Goal: Task Accomplishment & Management: Use online tool/utility

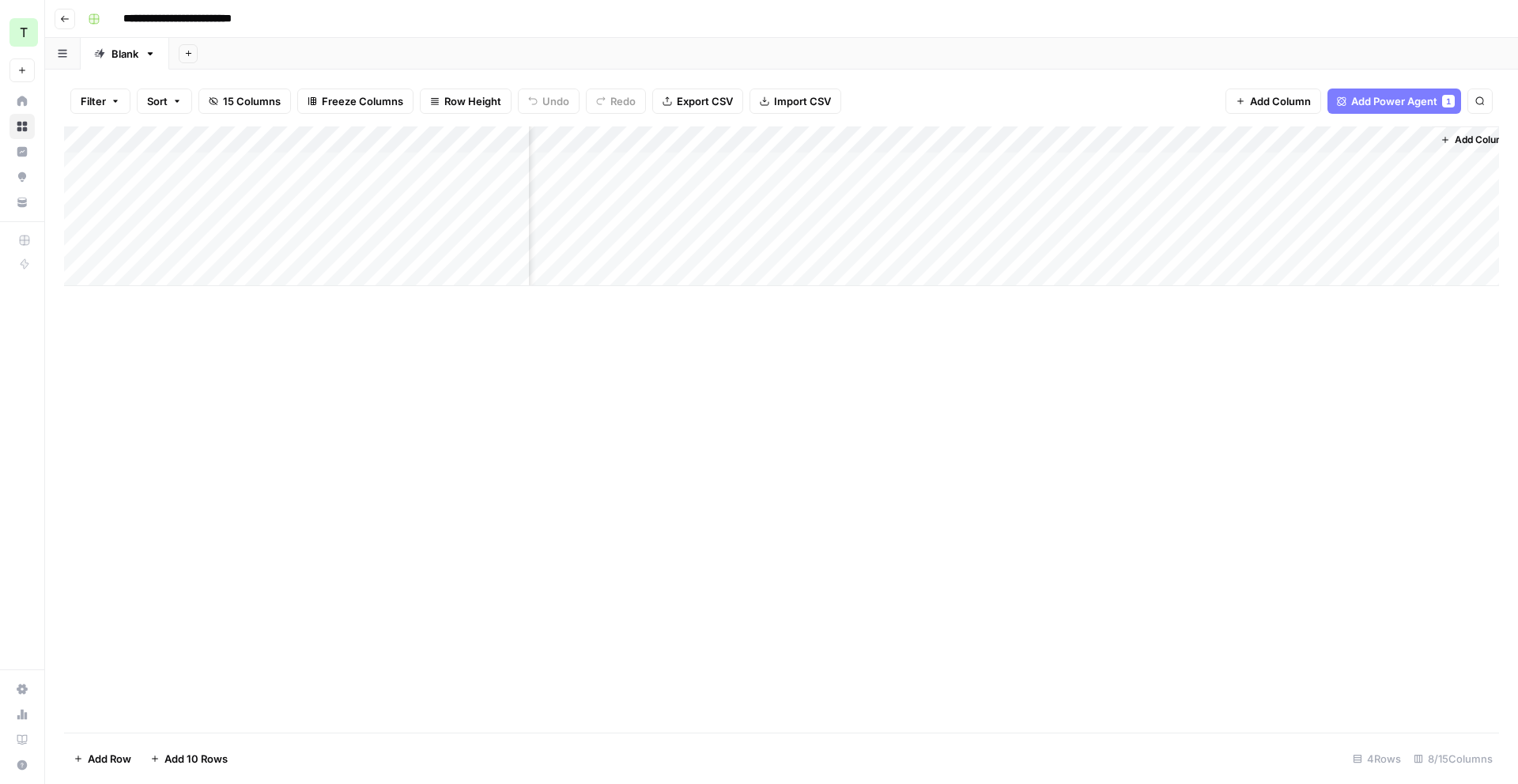
scroll to position [0, 312]
click at [1048, 165] on div "Add Column" at bounding box center [782, 206] width 1435 height 160
click at [1091, 164] on div "Add Column" at bounding box center [782, 206] width 1435 height 160
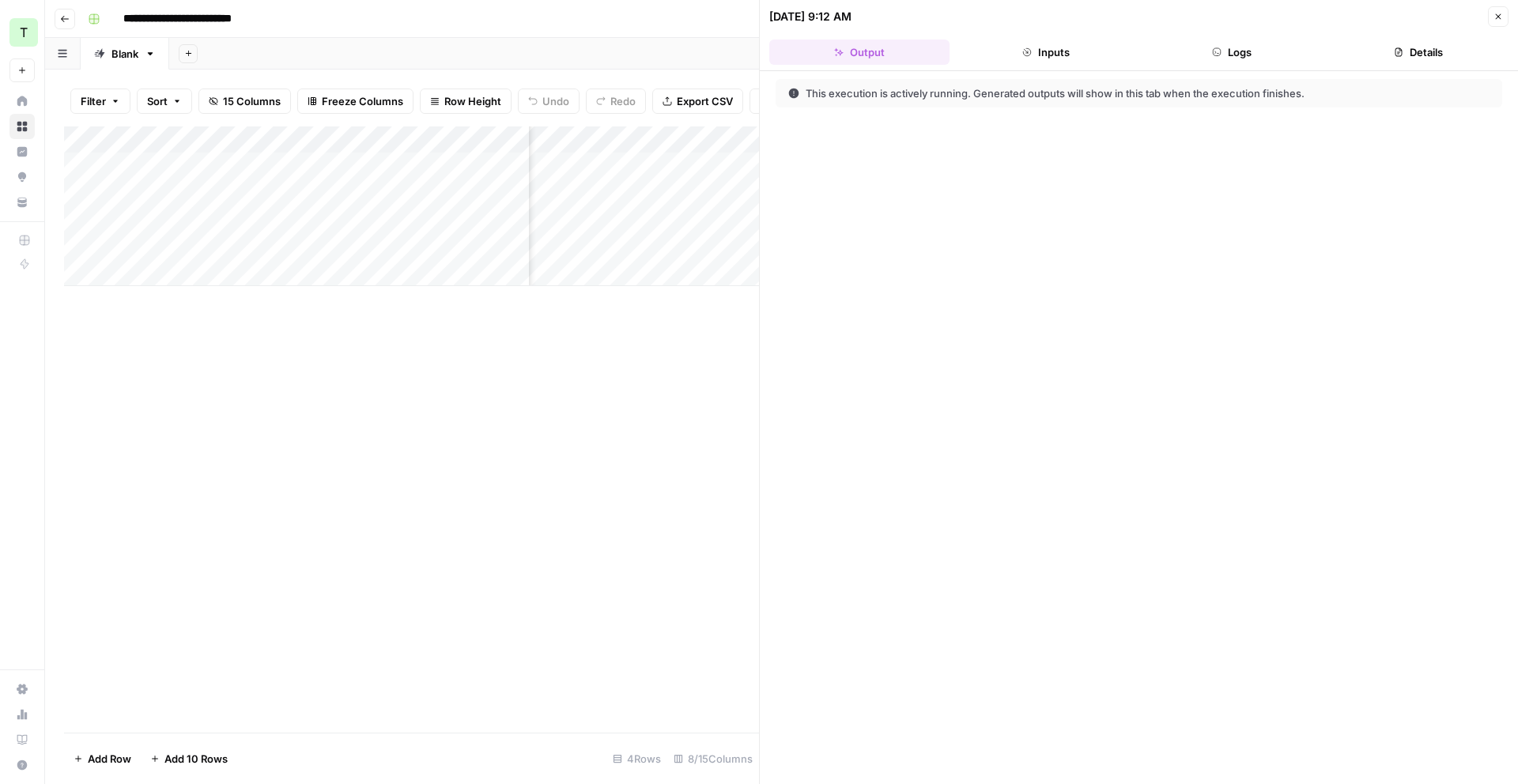
click at [1054, 65] on header "10/09/25 at 9:12 AM Close Output Inputs Logs Details" at bounding box center [1139, 36] width 759 height 71
click at [1056, 61] on button "Inputs" at bounding box center [1045, 52] width 180 height 25
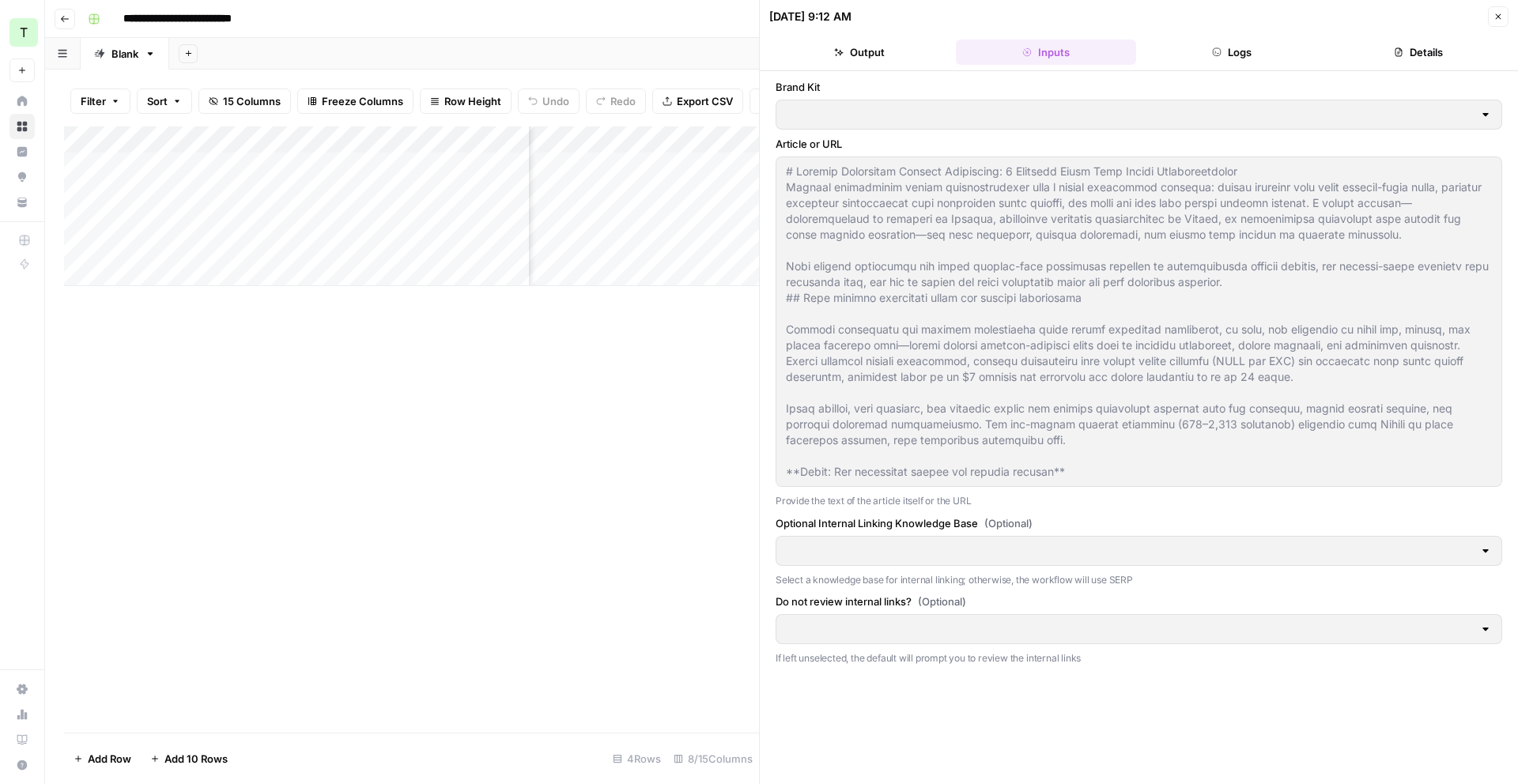
type input "Teamed"
type input "Sitemap"
click at [1255, 61] on button "Logs" at bounding box center [1232, 52] width 180 height 25
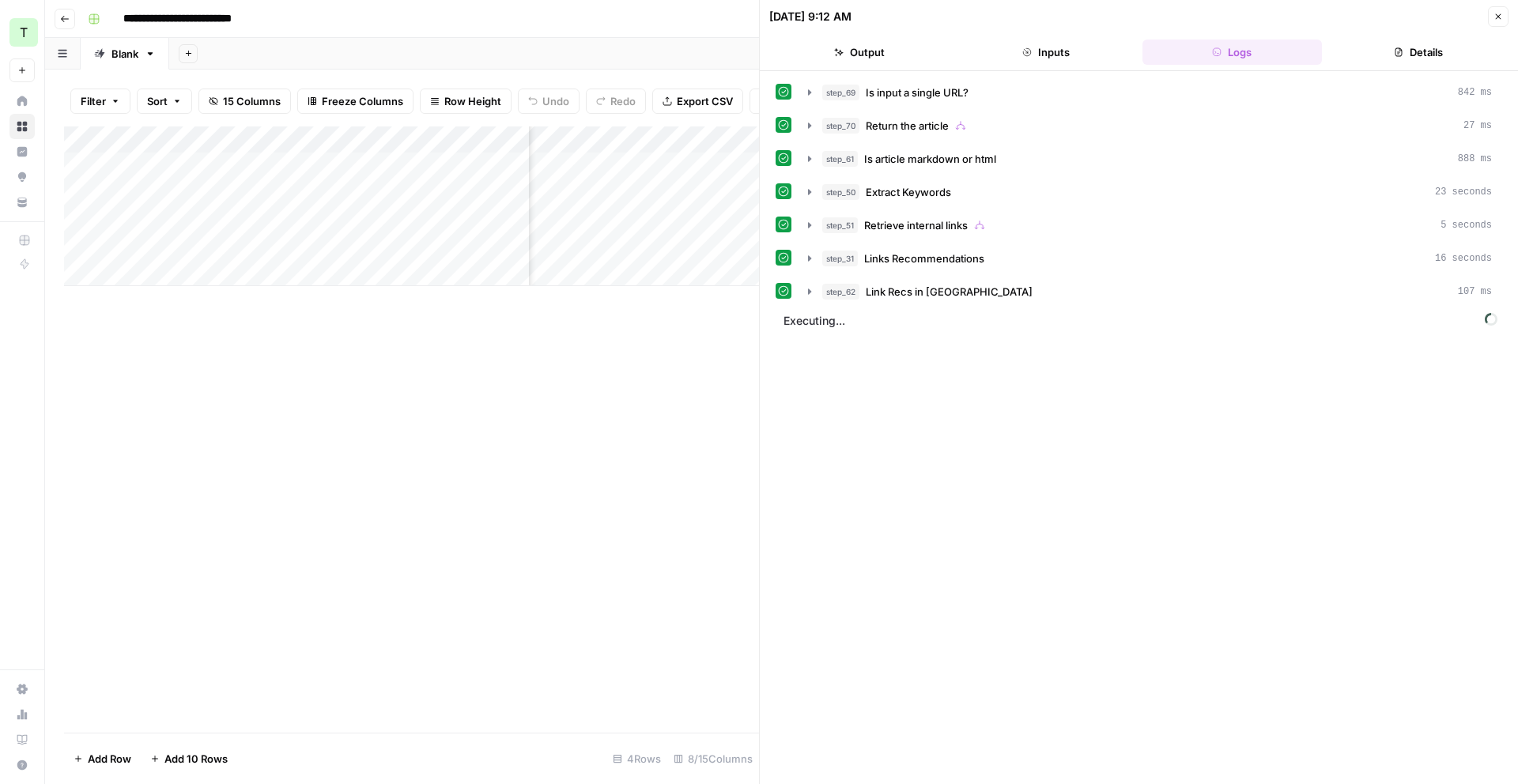
click at [848, 49] on button "Output" at bounding box center [859, 52] width 180 height 25
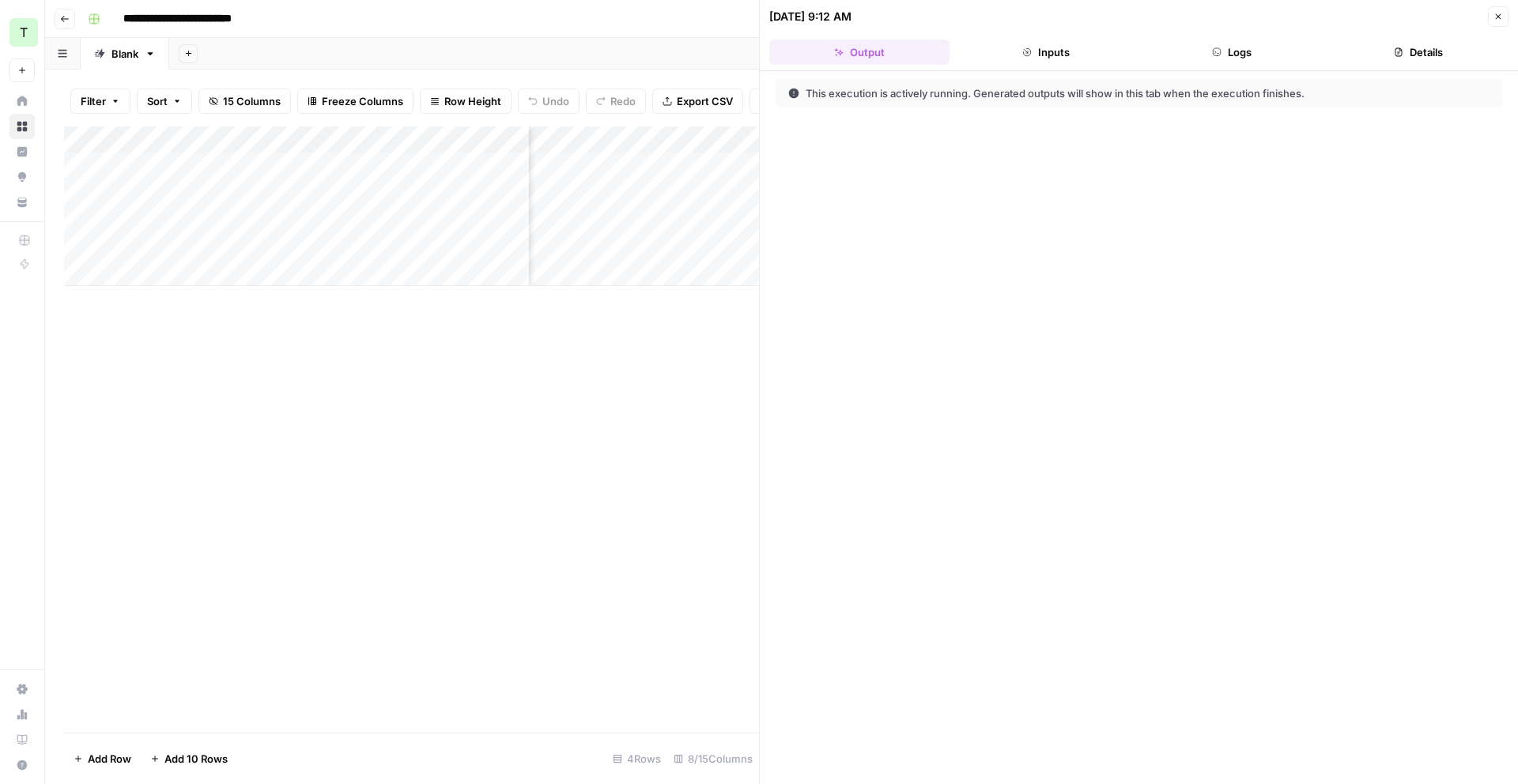
click at [1497, 12] on icon "button" at bounding box center [1498, 17] width 10 height 10
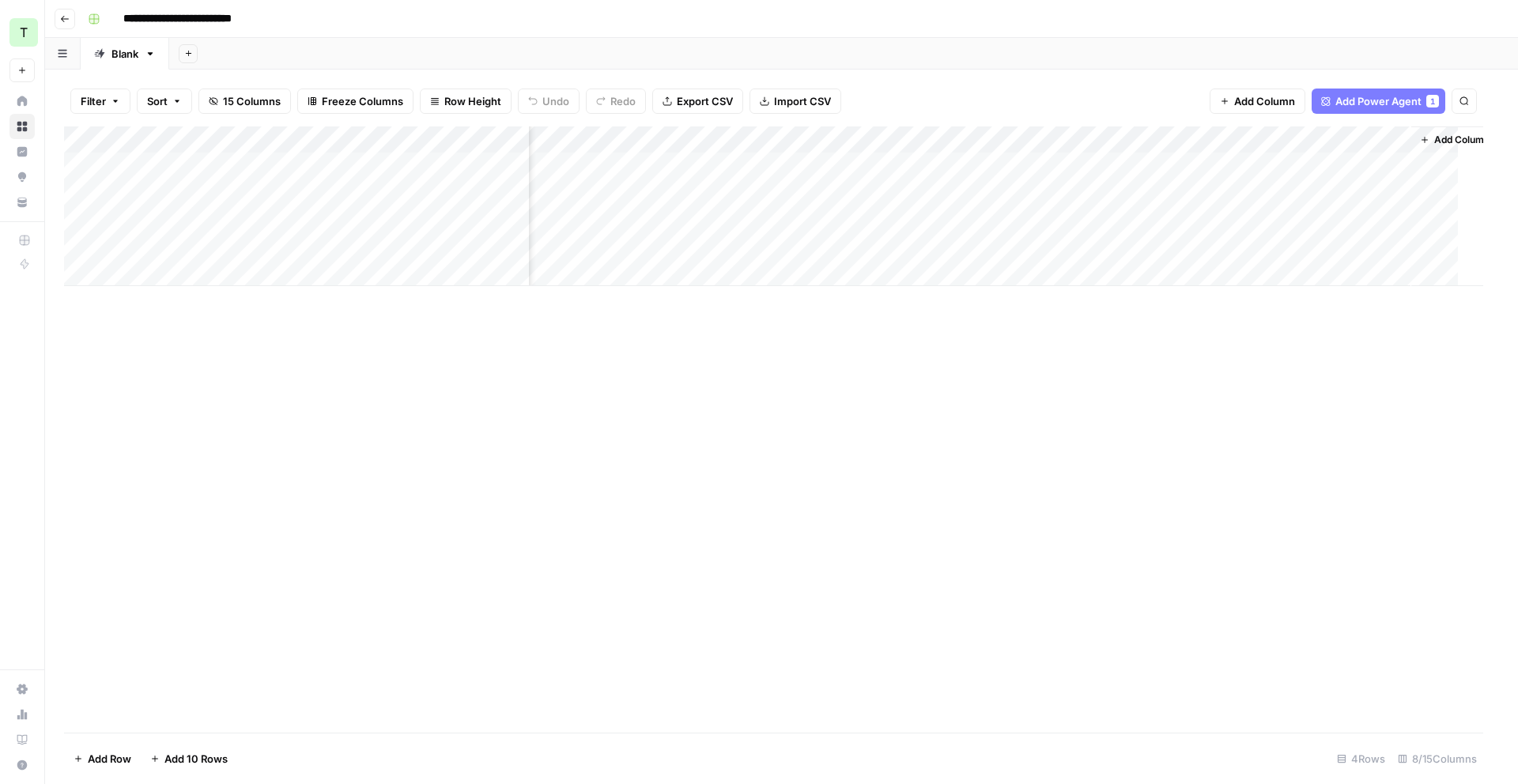
scroll to position [0, 293]
click at [1104, 164] on div "Add Column" at bounding box center [782, 206] width 1435 height 160
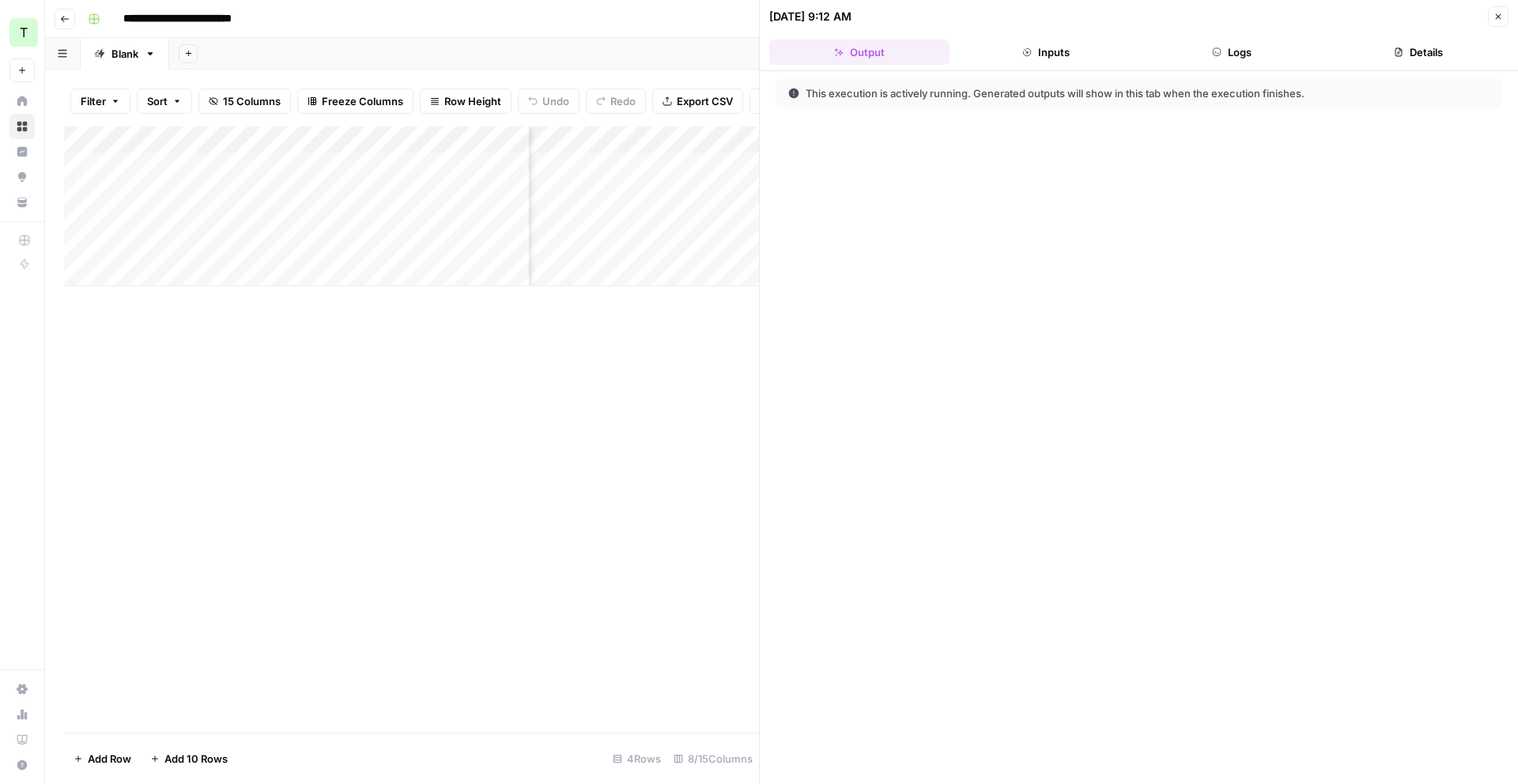
drag, startPoint x: 1026, startPoint y: 34, endPoint x: 1037, endPoint y: 46, distance: 16.3
click at [1027, 35] on header "10/09/25 at 9:12 AM Close Output Inputs Logs Details" at bounding box center [1139, 36] width 759 height 71
click at [1037, 46] on button "Inputs" at bounding box center [1045, 52] width 180 height 25
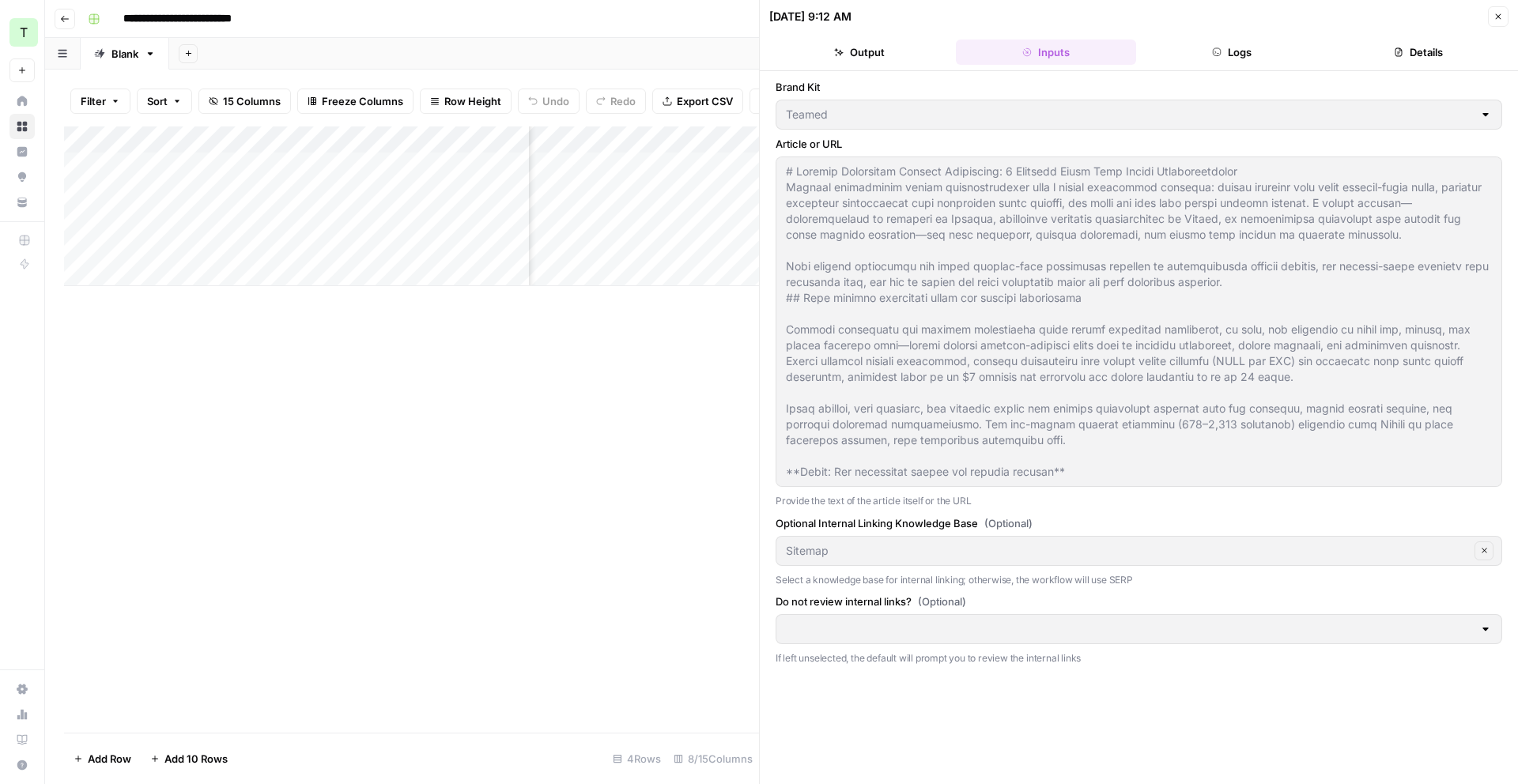
click at [1281, 48] on button "Logs" at bounding box center [1232, 52] width 180 height 25
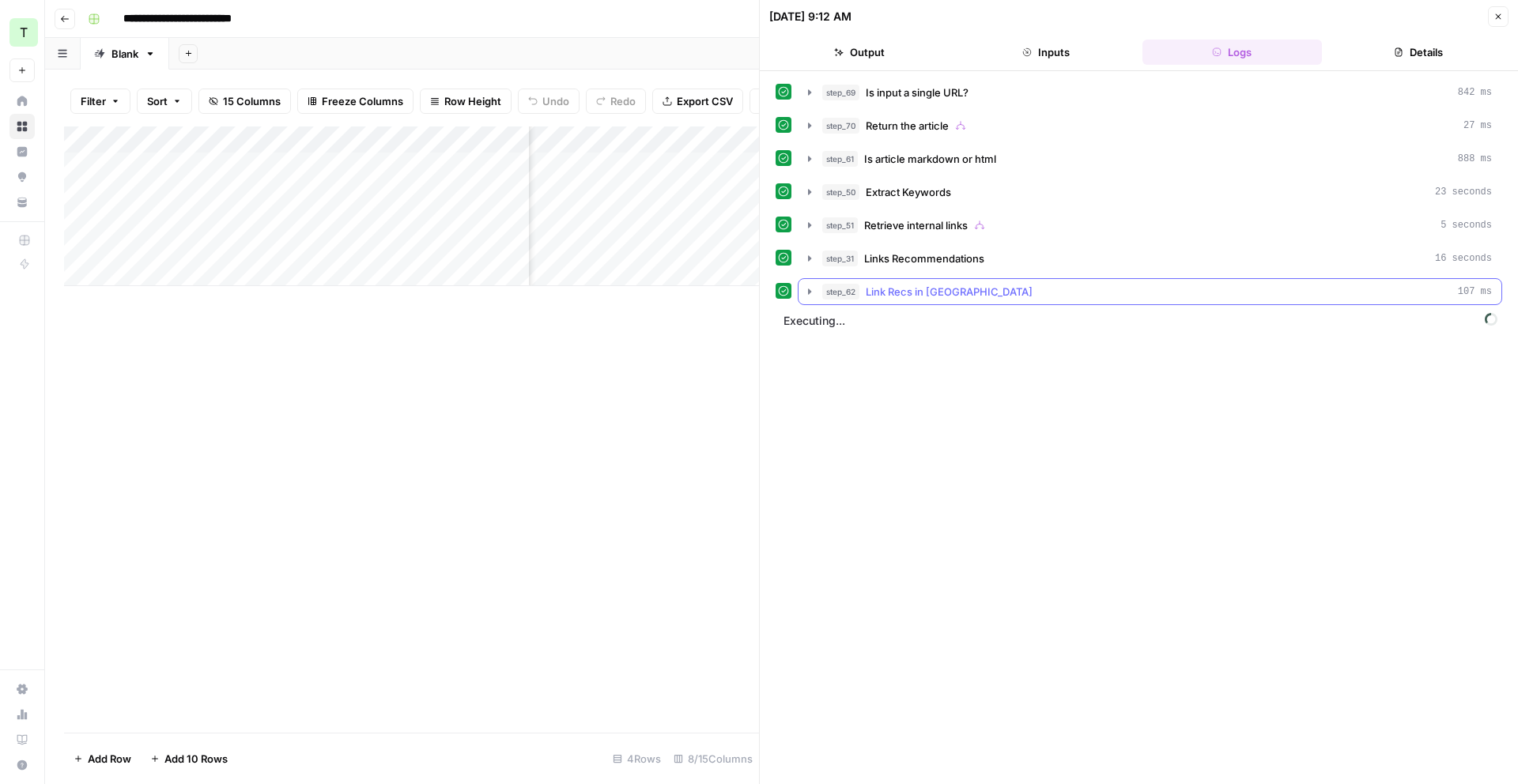
click at [810, 293] on icon "button" at bounding box center [809, 292] width 13 height 13
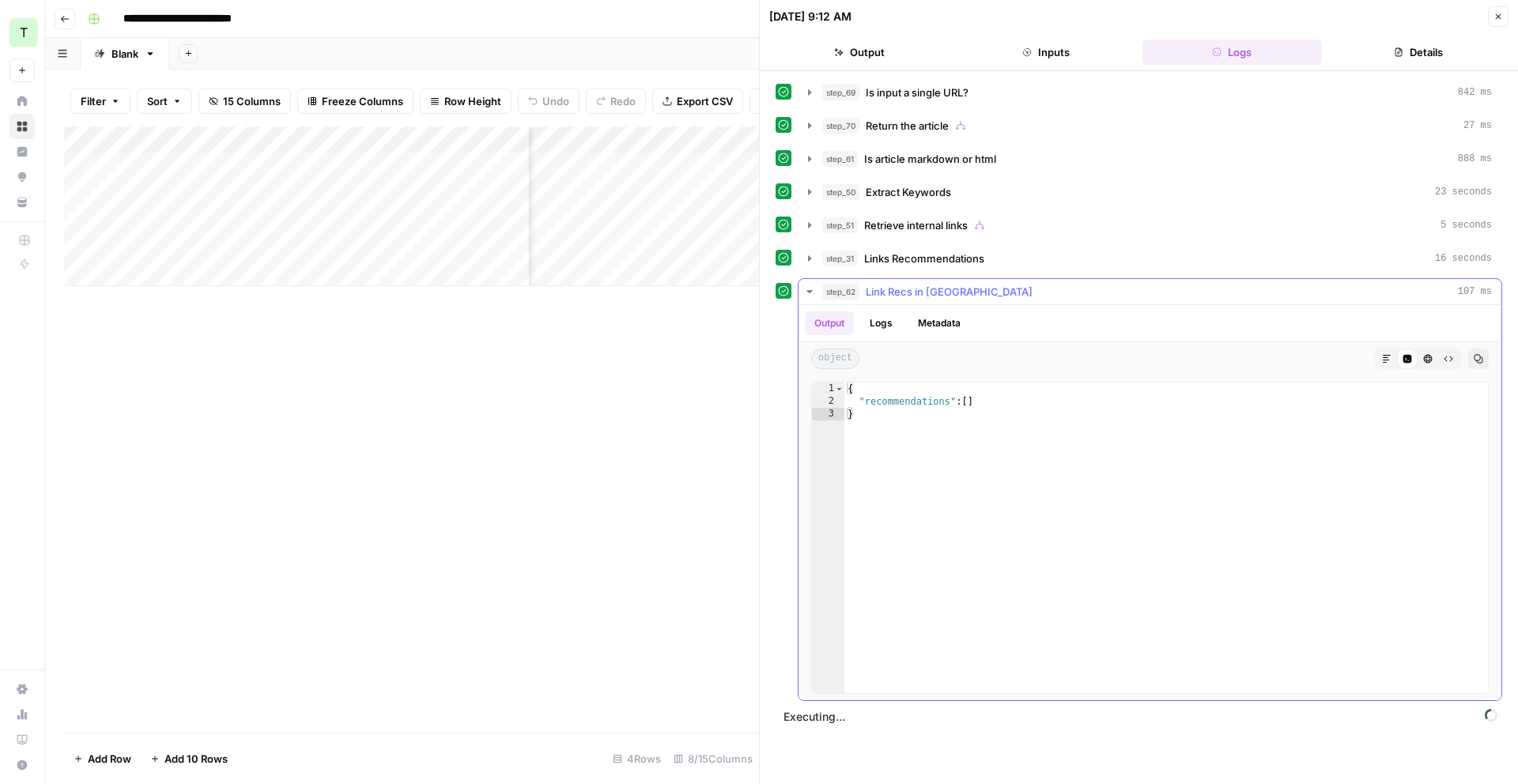
click at [811, 295] on icon "button" at bounding box center [809, 292] width 13 height 13
